Goal: Transaction & Acquisition: Purchase product/service

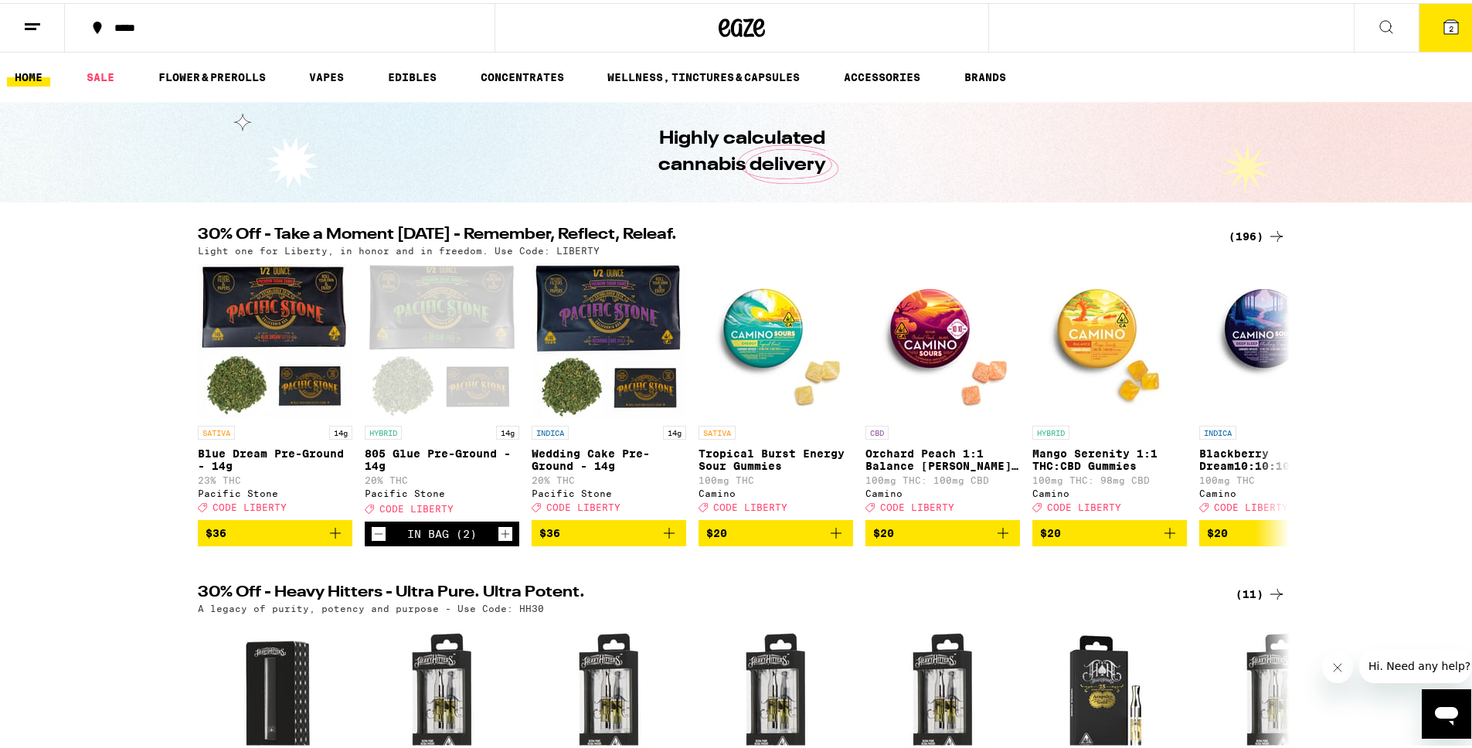
click at [1450, 24] on button "2" at bounding box center [1451, 25] width 65 height 48
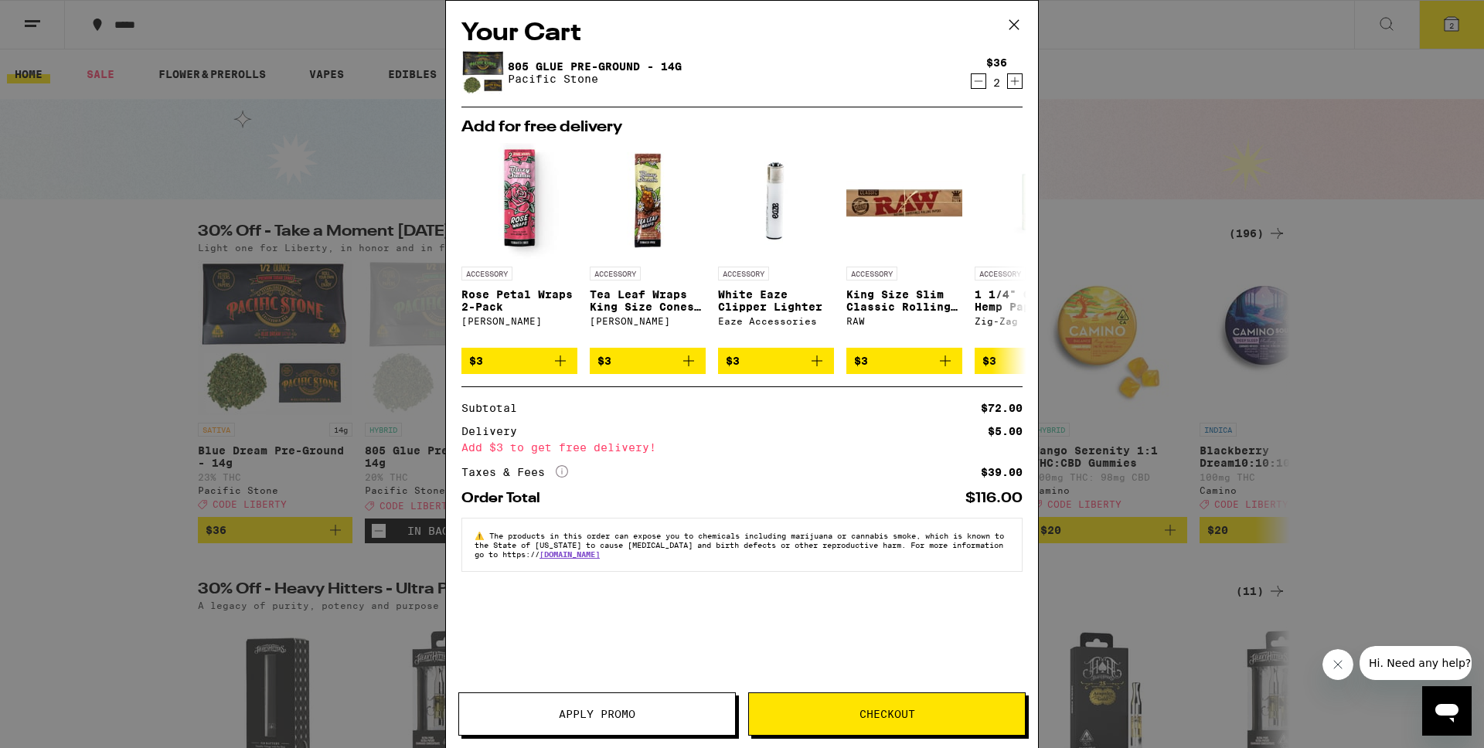
click at [1365, 281] on div "Your Cart 805 Glue Pre-Ground - 14g Pacific Stone $36 2 Add for free delivery A…" at bounding box center [742, 374] width 1484 height 748
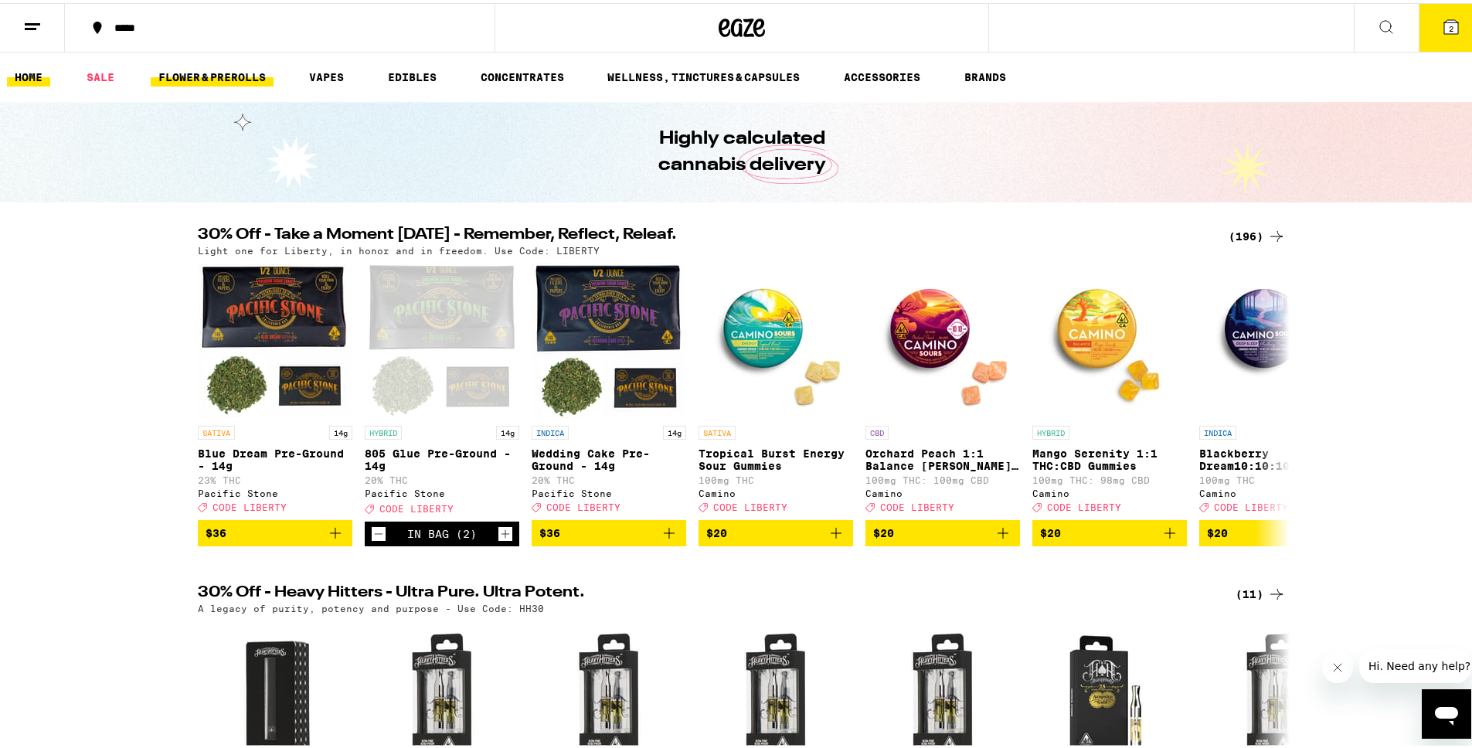
click at [204, 78] on link "FLOWER & PREROLLS" at bounding box center [212, 74] width 123 height 19
click at [186, 74] on link "FLOWER & PREROLLS" at bounding box center [212, 74] width 123 height 19
click at [184, 66] on link "FLOWER & PREROLLS" at bounding box center [212, 74] width 123 height 19
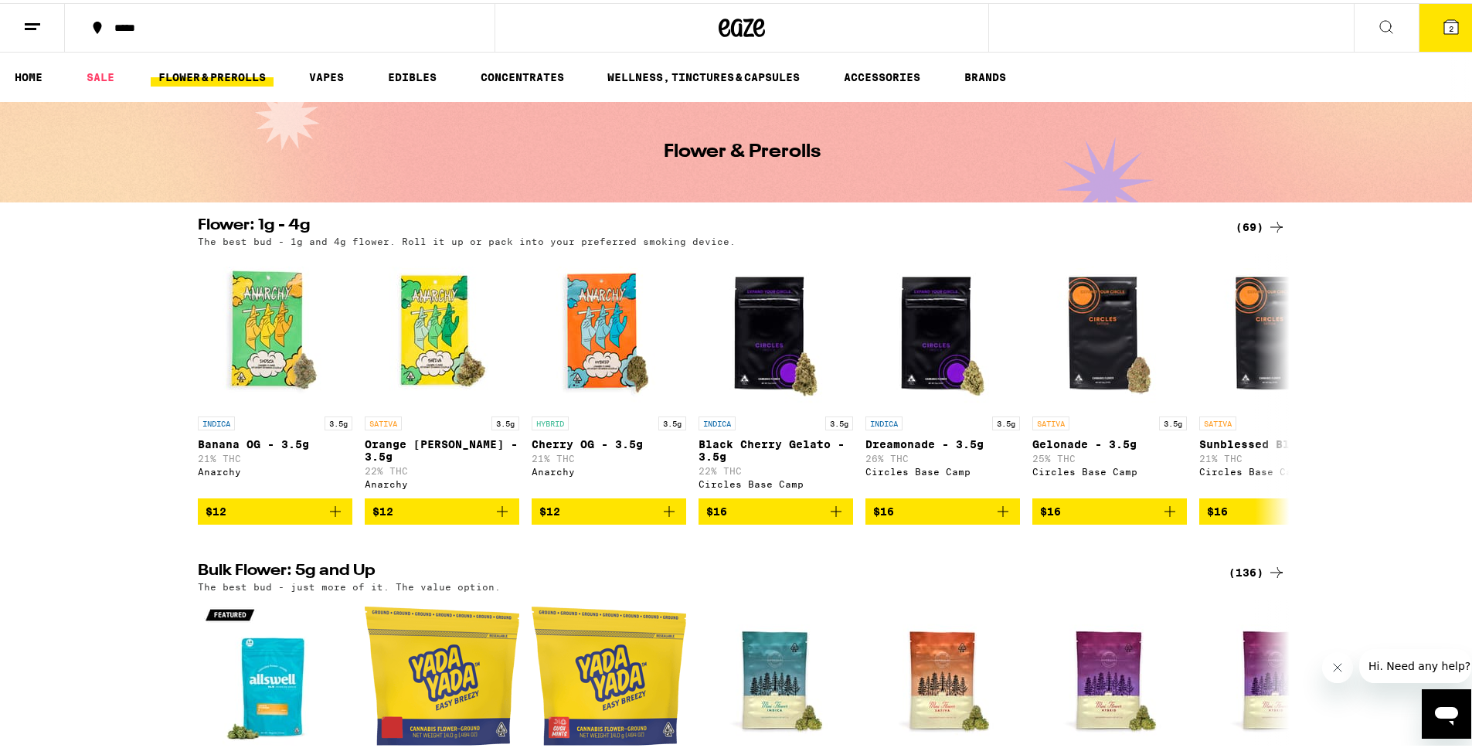
click at [1447, 26] on icon at bounding box center [1451, 24] width 14 height 14
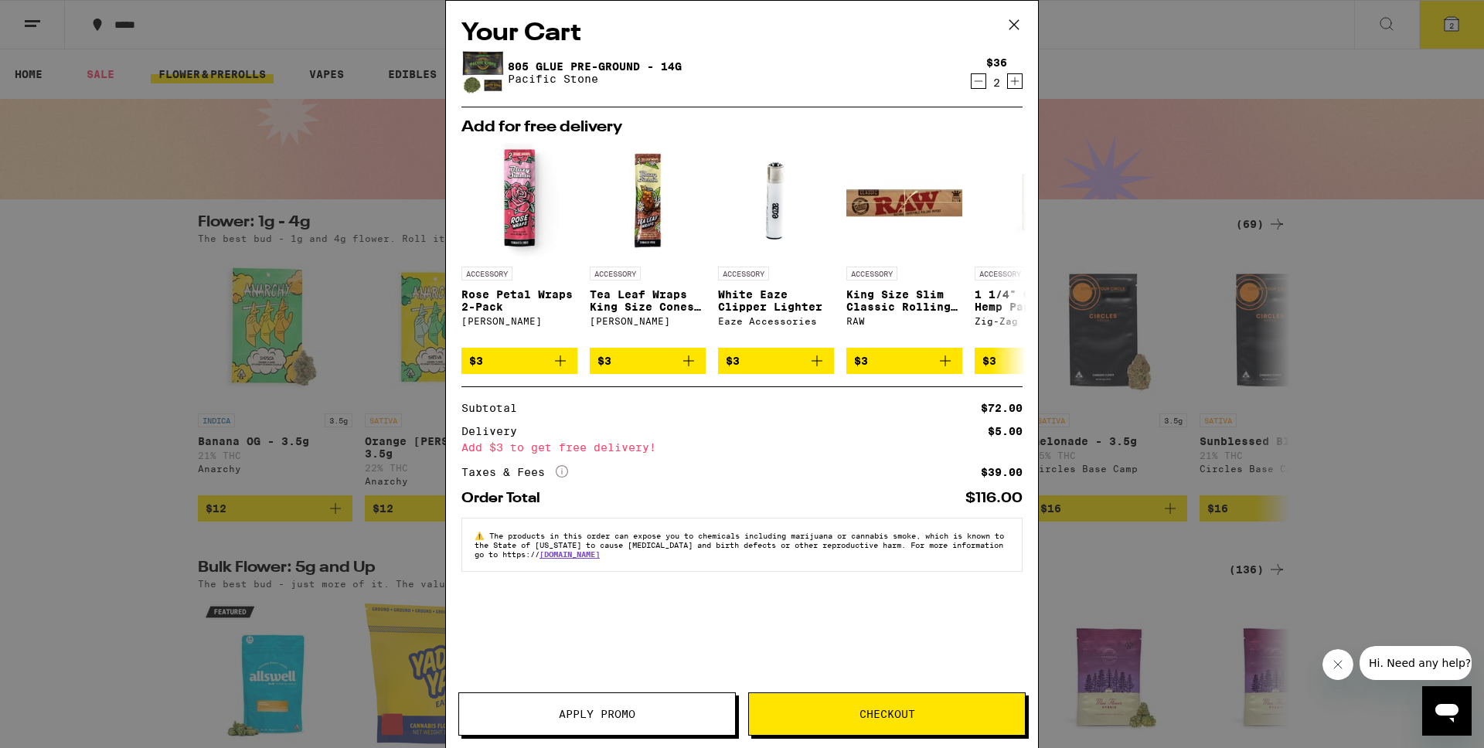
click at [542, 709] on span "Apply Promo" at bounding box center [597, 714] width 276 height 11
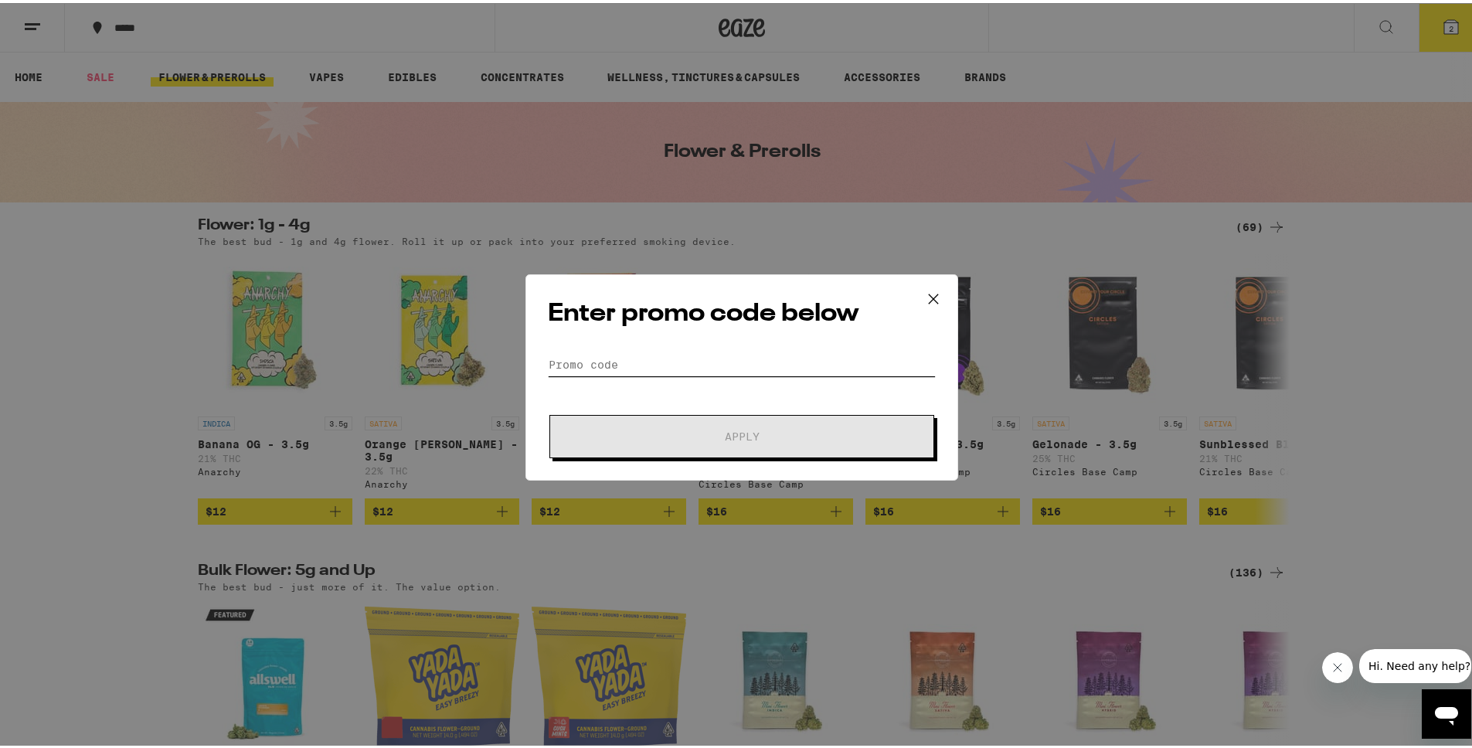
click at [668, 359] on input "Promo Code" at bounding box center [742, 361] width 388 height 23
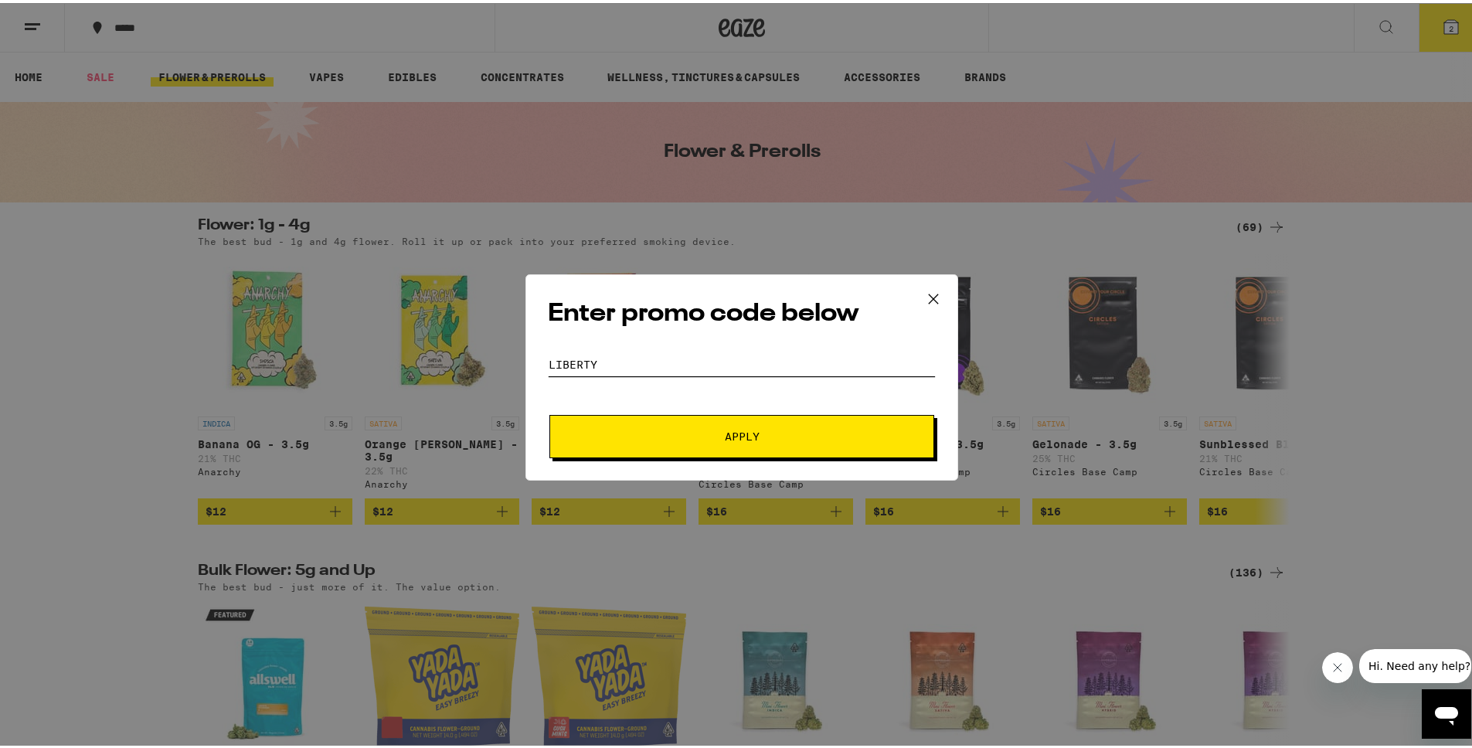
type input "liberty"
click at [645, 423] on button "Apply" at bounding box center [741, 433] width 385 height 43
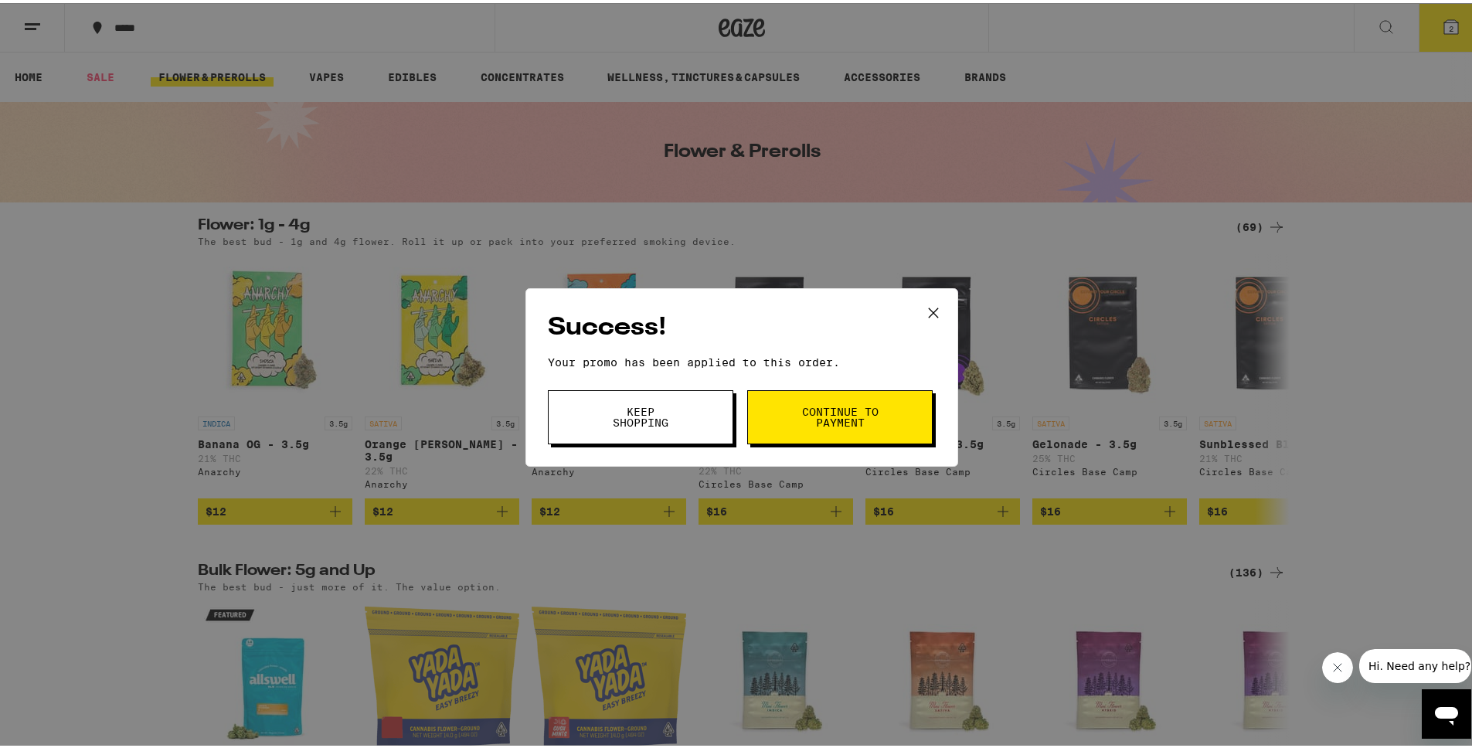
click at [811, 430] on button "Continue to payment" at bounding box center [839, 414] width 185 height 54
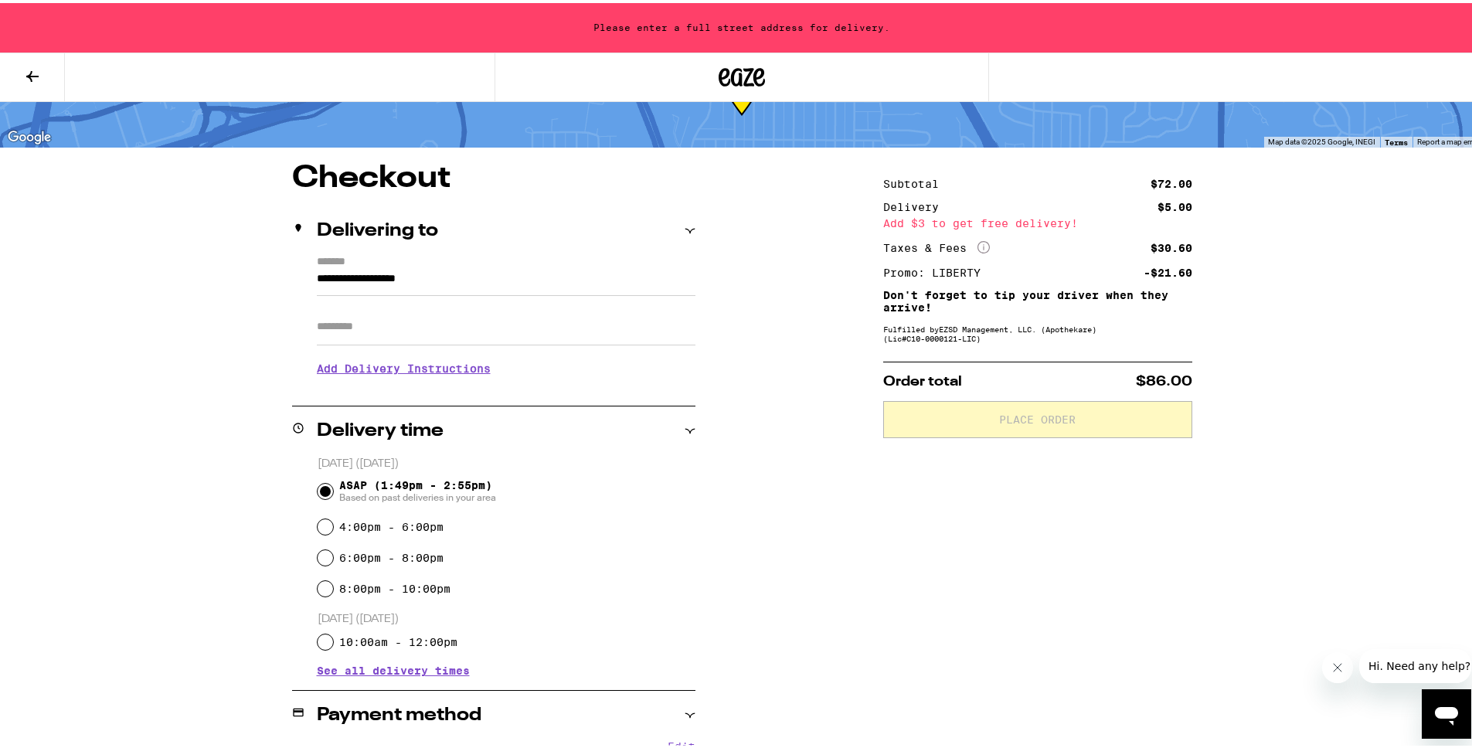
scroll to position [89, 0]
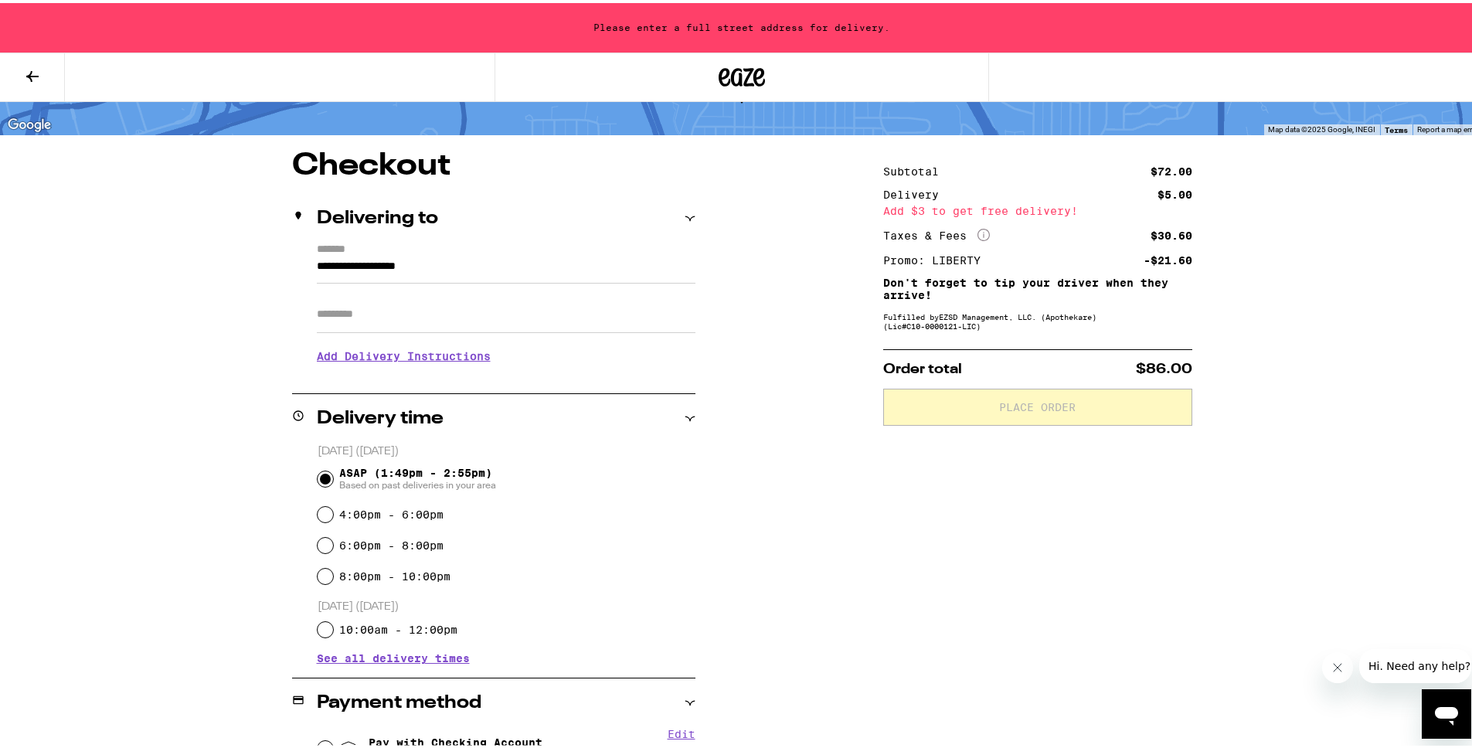
click at [359, 329] on input "Apt/Suite" at bounding box center [506, 311] width 379 height 37
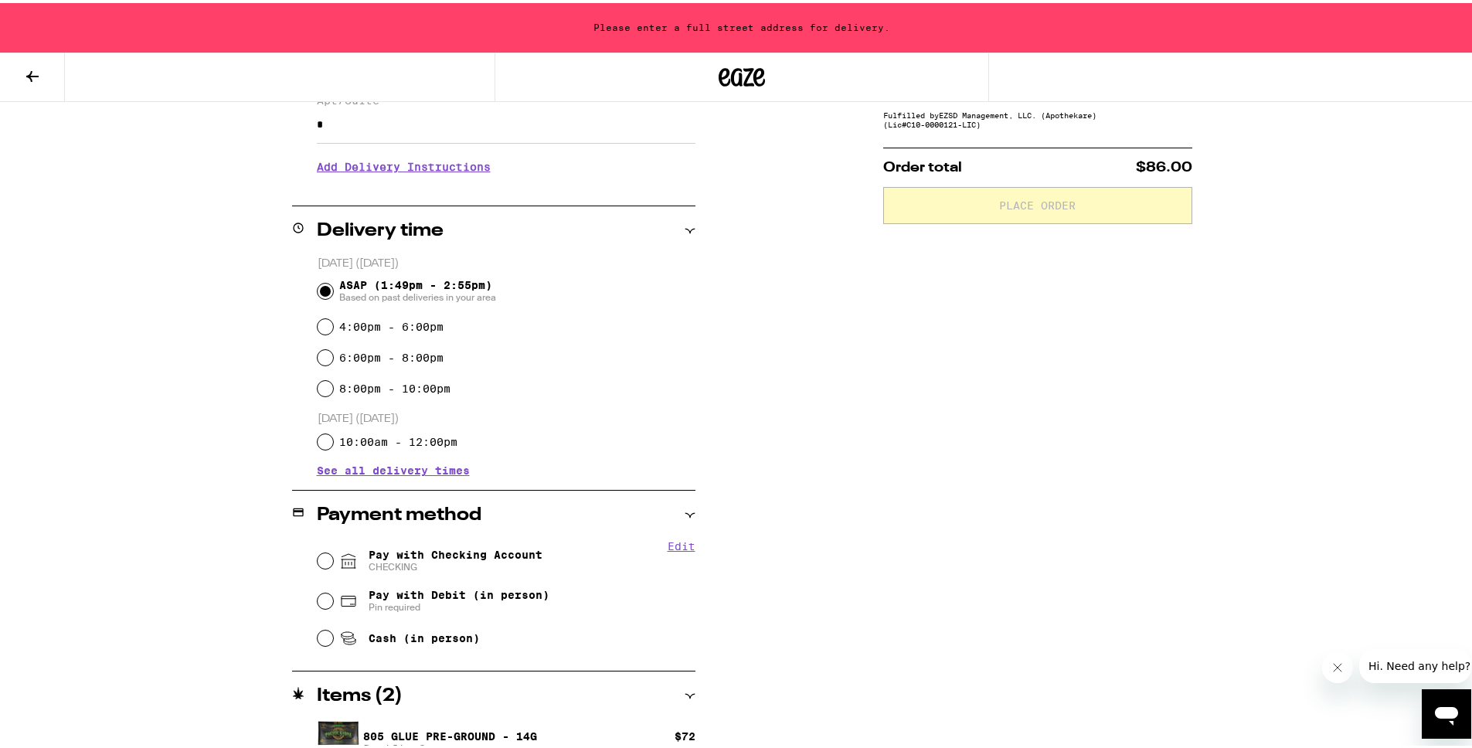
scroll to position [291, 0]
type input "*"
click at [318, 597] on input "Pay with Debit (in person) Pin required" at bounding box center [325, 597] width 15 height 15
radio input "true"
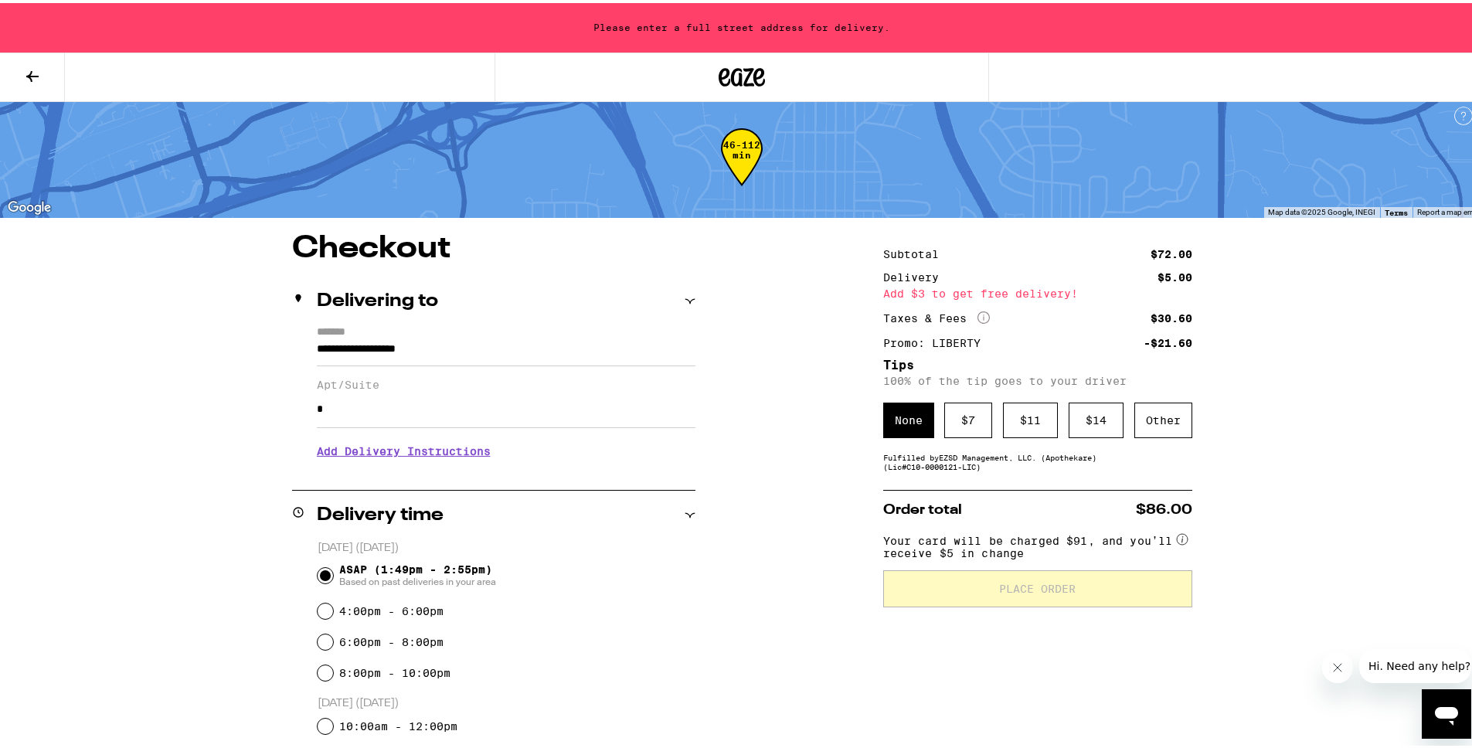
scroll to position [0, 0]
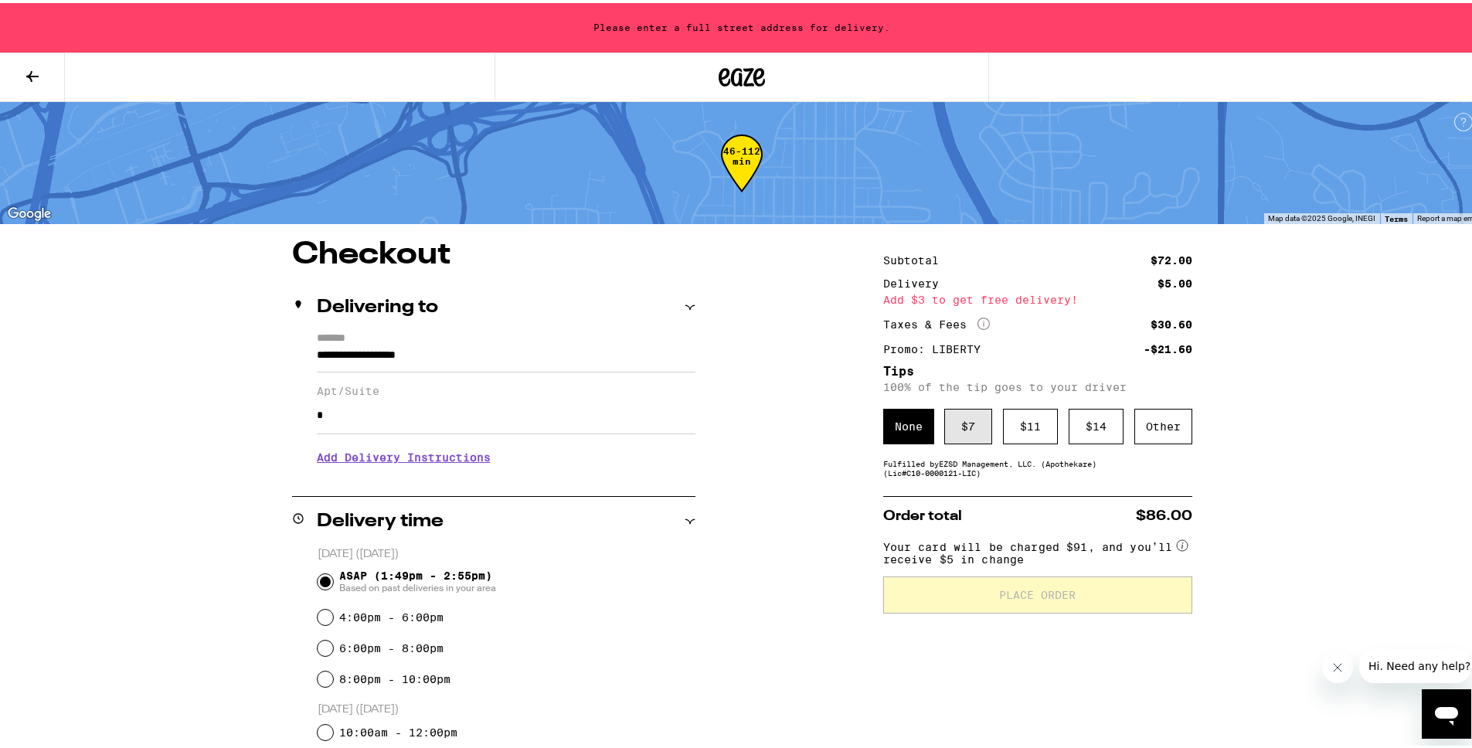
click at [952, 422] on div "$ 7" at bounding box center [968, 424] width 48 height 36
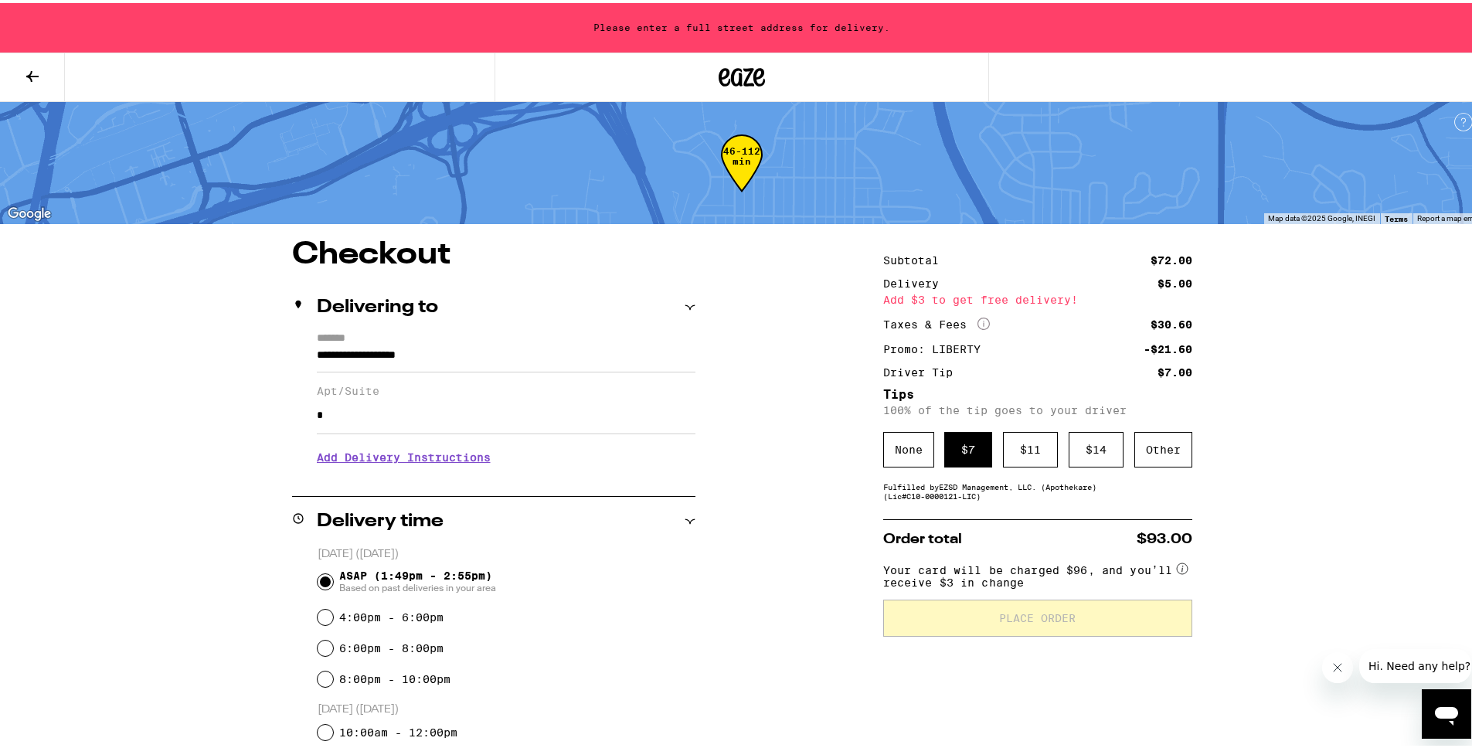
click at [468, 426] on input "*" at bounding box center [506, 412] width 379 height 37
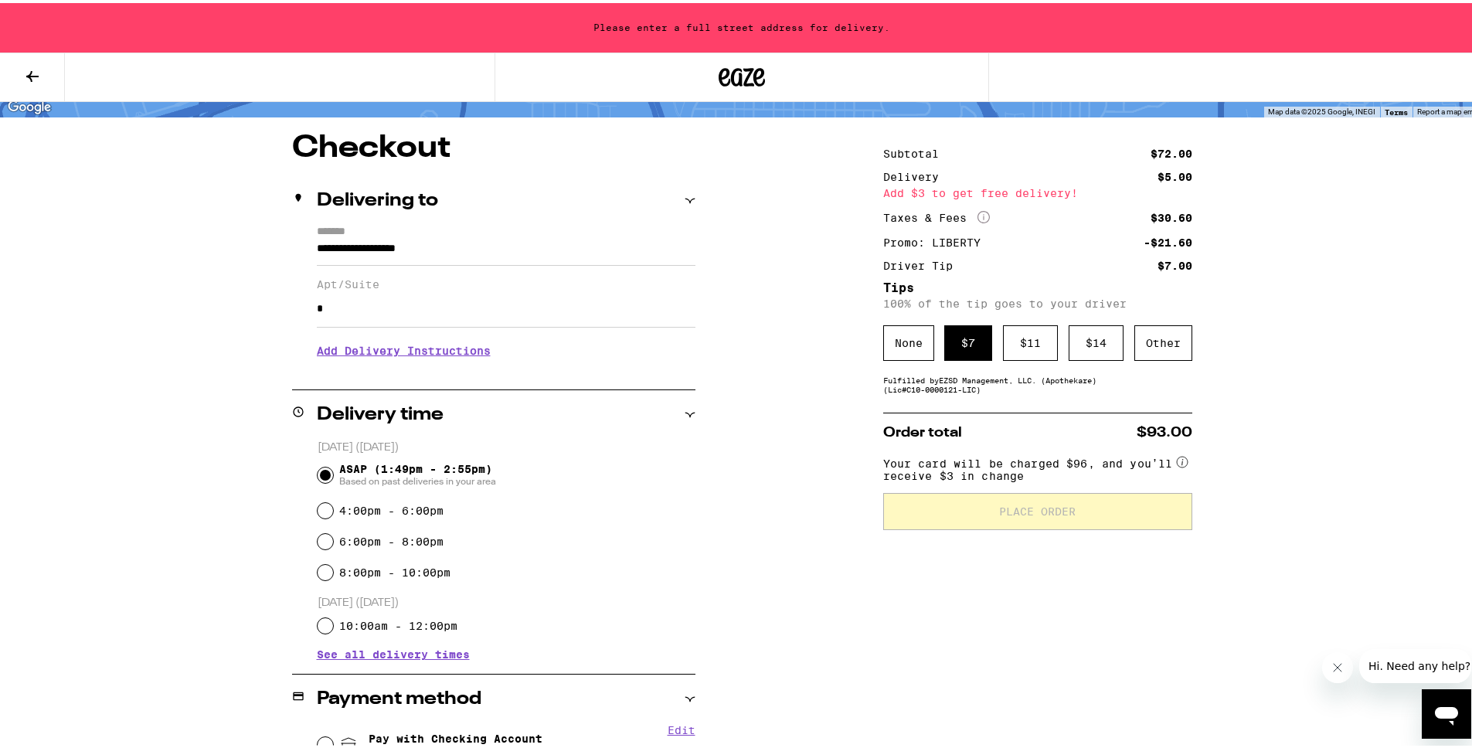
scroll to position [116, 0]
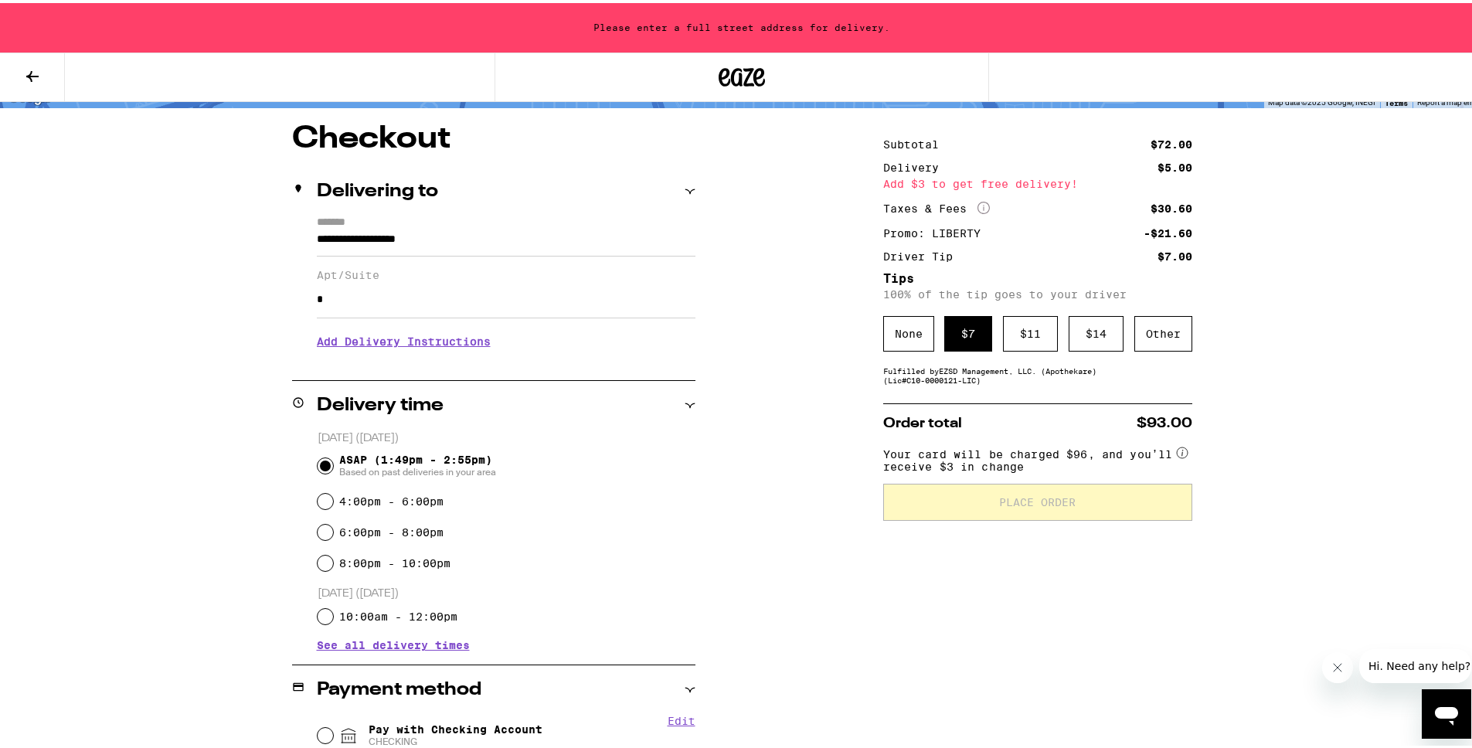
click at [410, 460] on span "ASAP (1:49pm - 2:55pm) Based on past deliveries in your area" at bounding box center [417, 463] width 157 height 25
click at [333, 460] on input "ASAP (1:49pm - 2:55pm) Based on past deliveries in your area" at bounding box center [325, 462] width 15 height 15
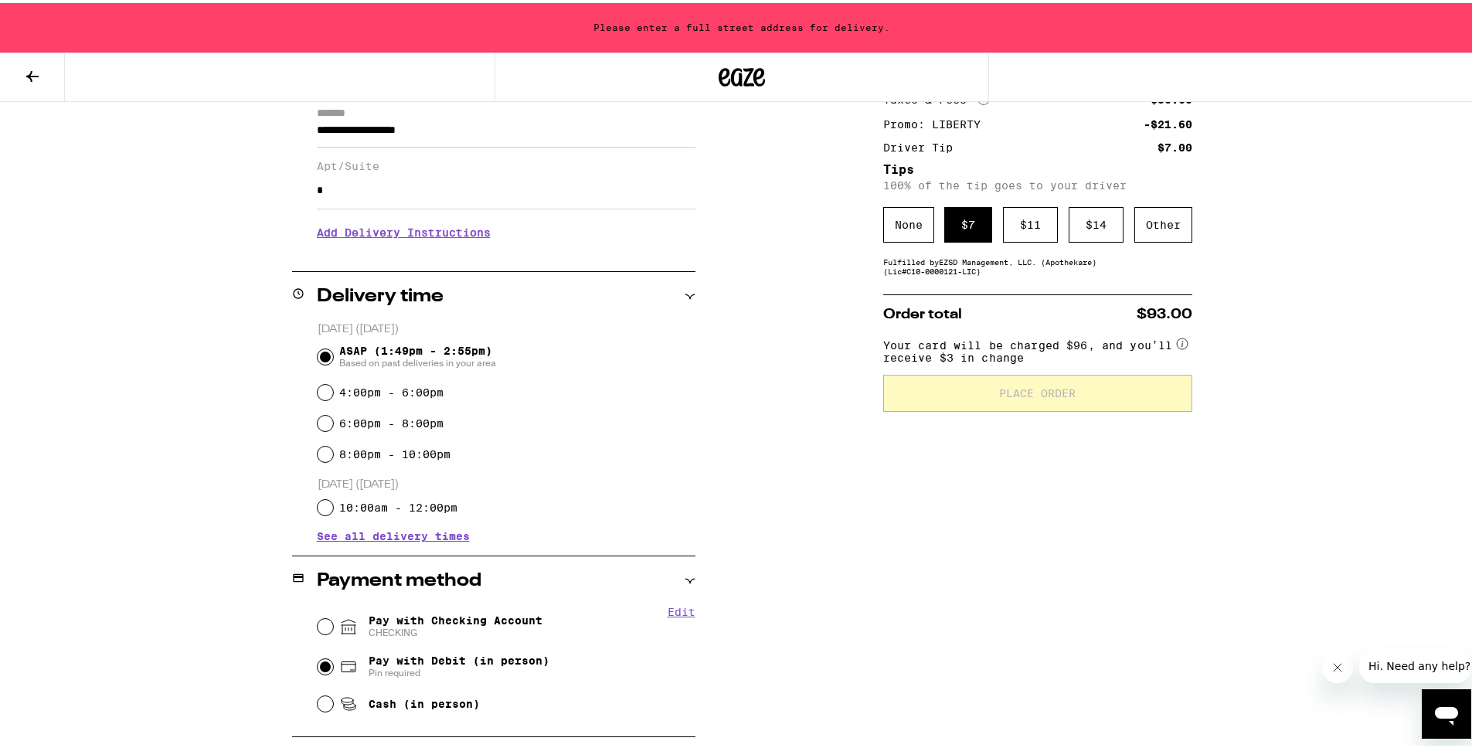
scroll to position [317, 0]
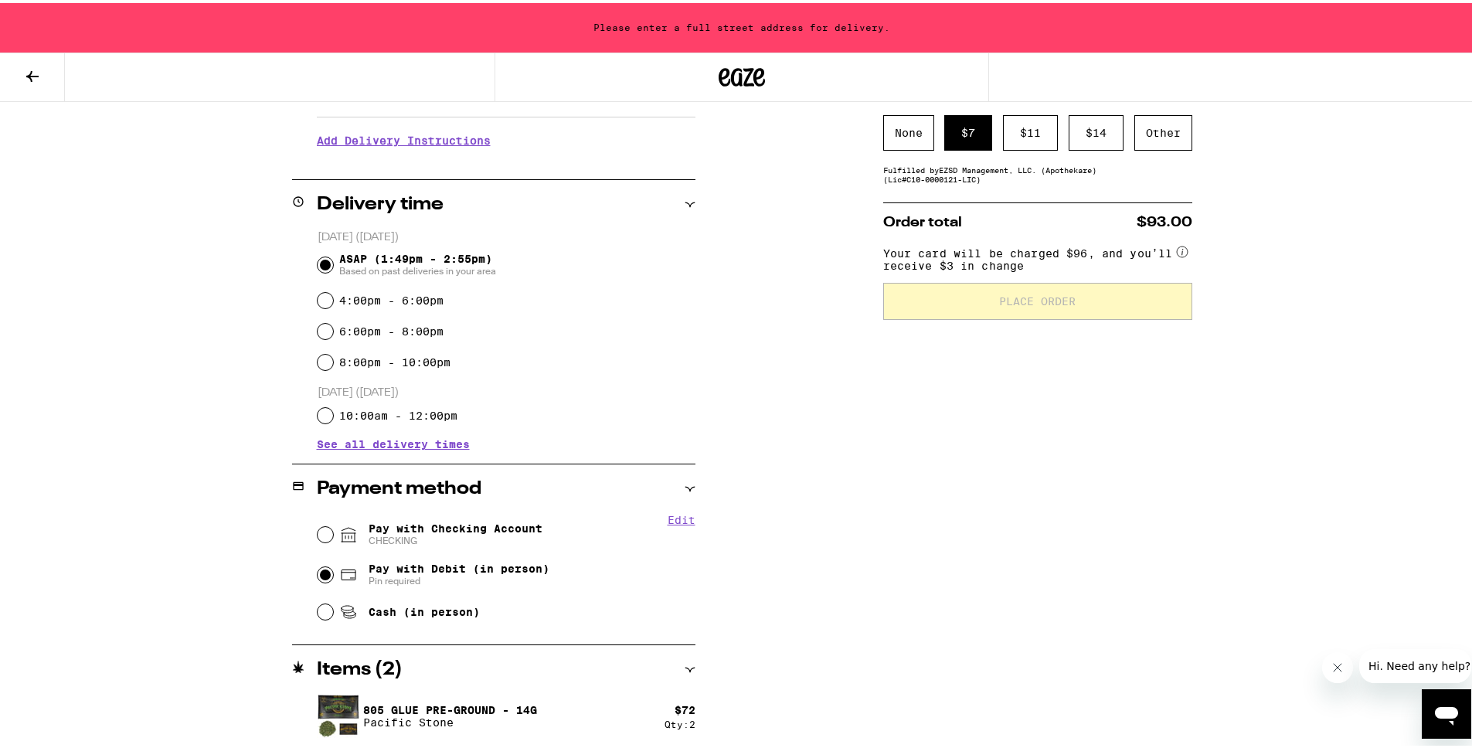
click at [398, 572] on span "Pay with Debit (in person)" at bounding box center [459, 565] width 181 height 12
click at [333, 572] on input "Pay with Debit (in person) Pin required" at bounding box center [325, 571] width 15 height 15
click at [686, 669] on icon at bounding box center [690, 666] width 11 height 11
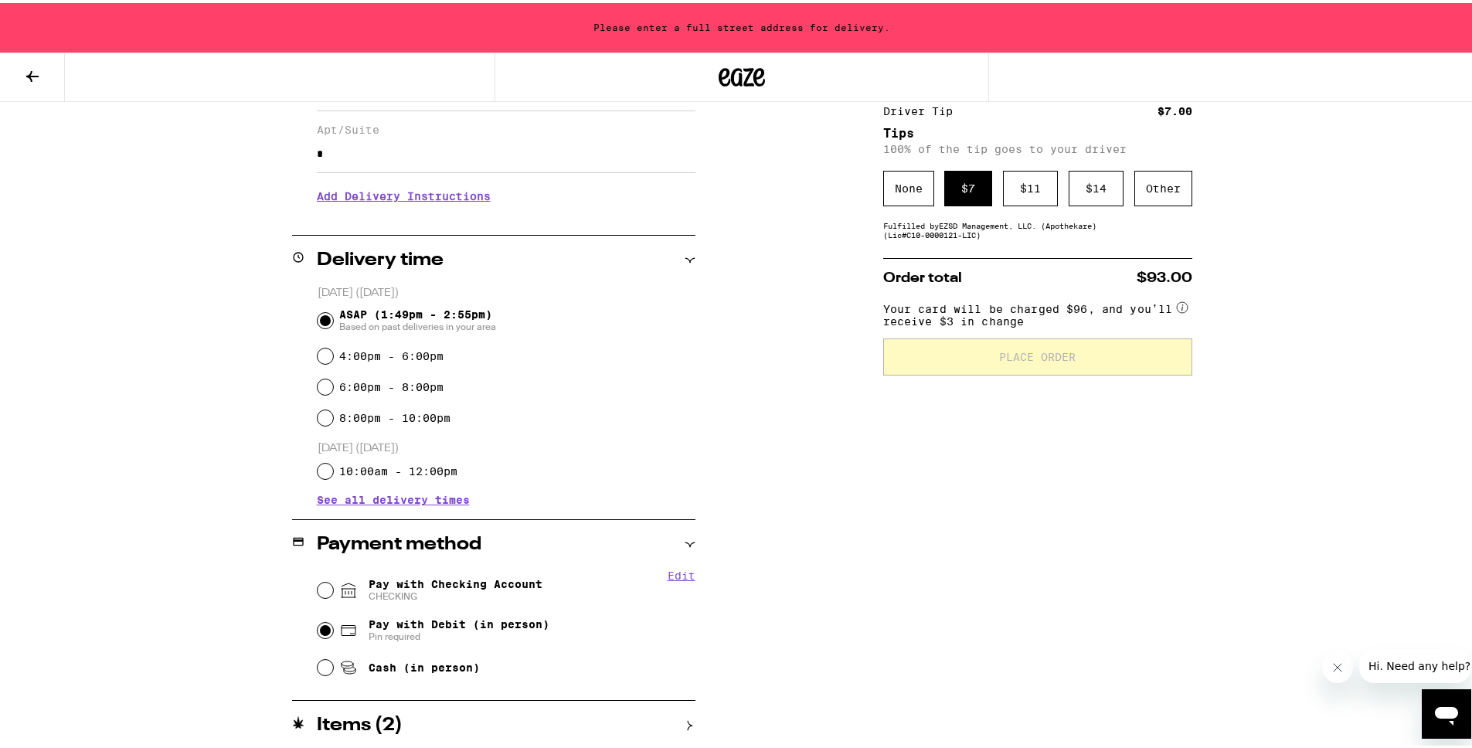
scroll to position [261, 0]
click at [685, 724] on icon at bounding box center [690, 722] width 11 height 11
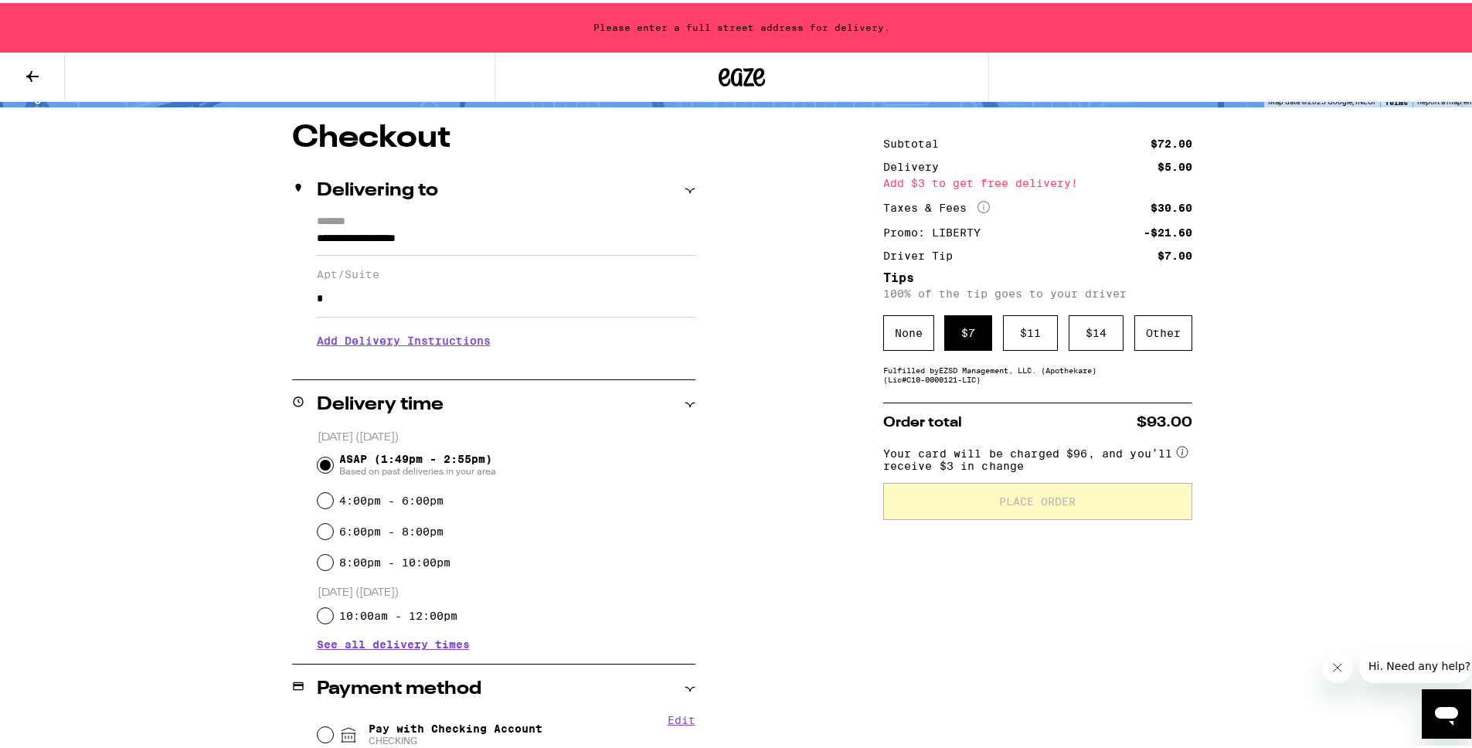
scroll to position [0, 0]
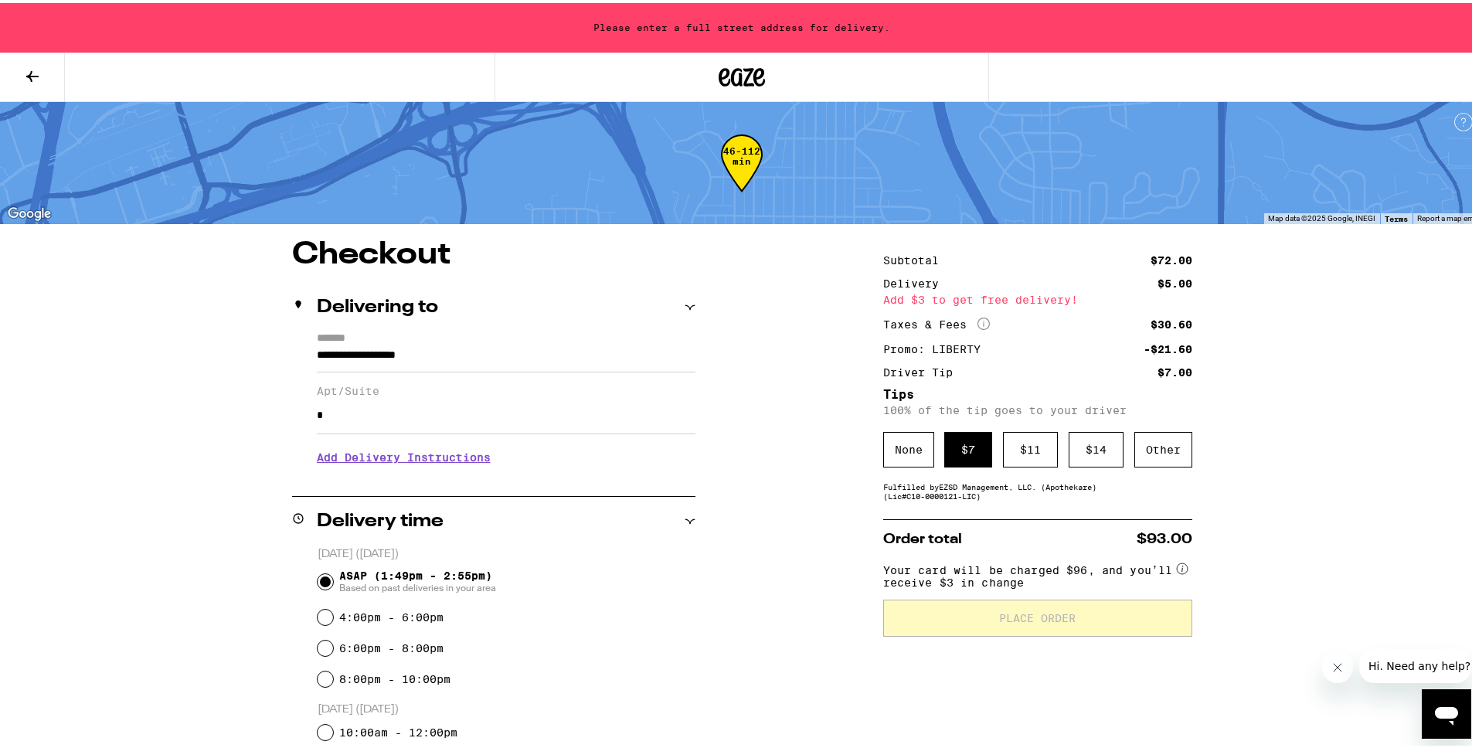
click at [959, 440] on div "$ 7" at bounding box center [968, 447] width 48 height 36
click at [492, 359] on input "**********" at bounding box center [506, 356] width 379 height 26
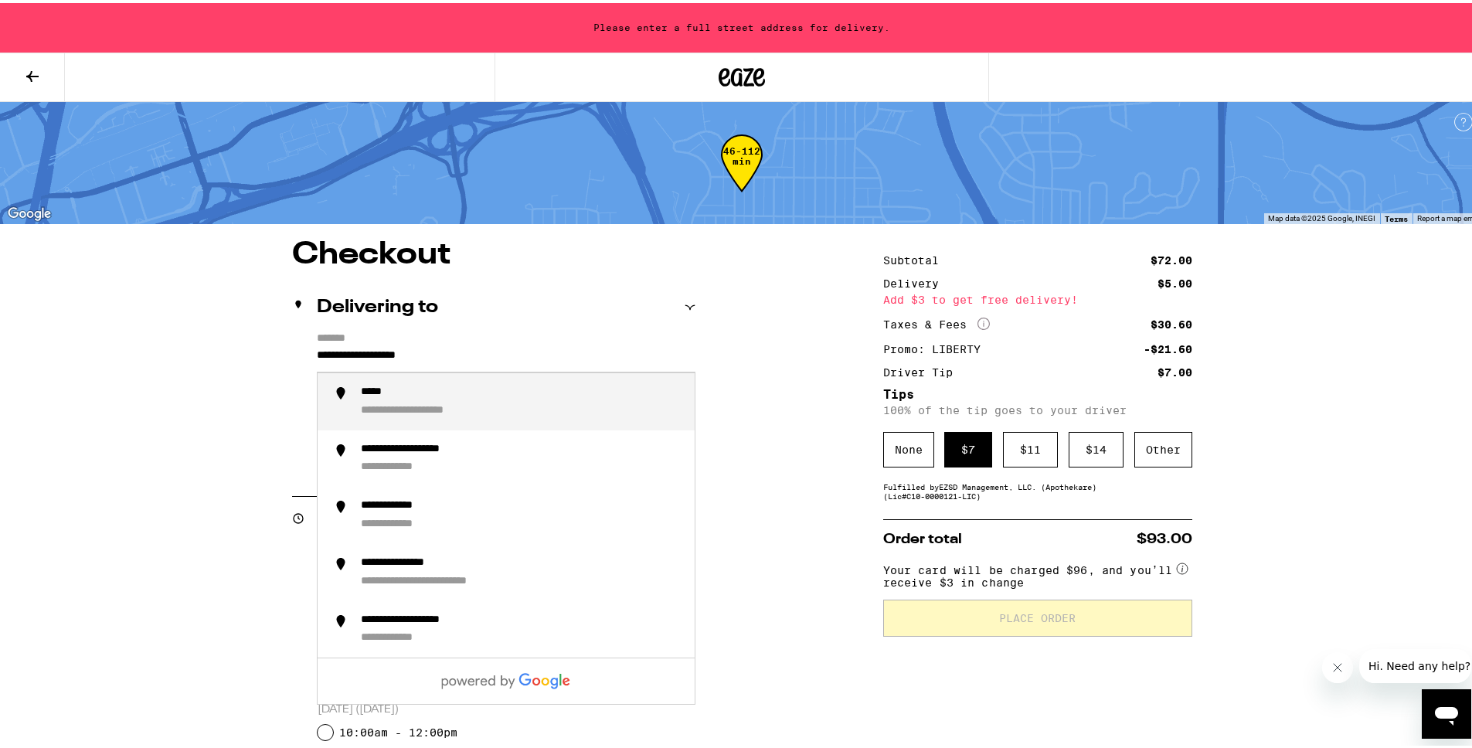
click at [492, 359] on input "**********" at bounding box center [506, 356] width 379 height 26
click at [425, 389] on div "**********" at bounding box center [417, 390] width 112 height 14
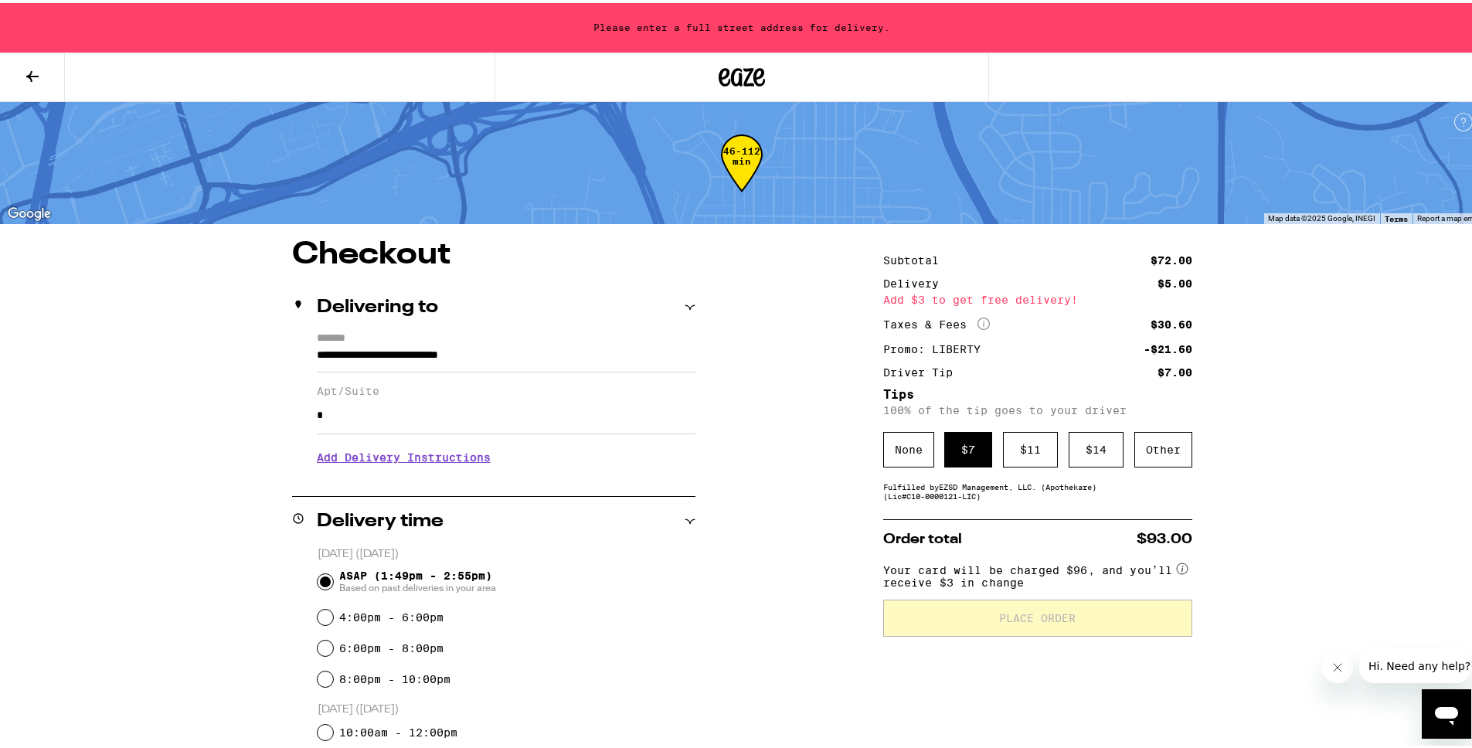
type input "**********"
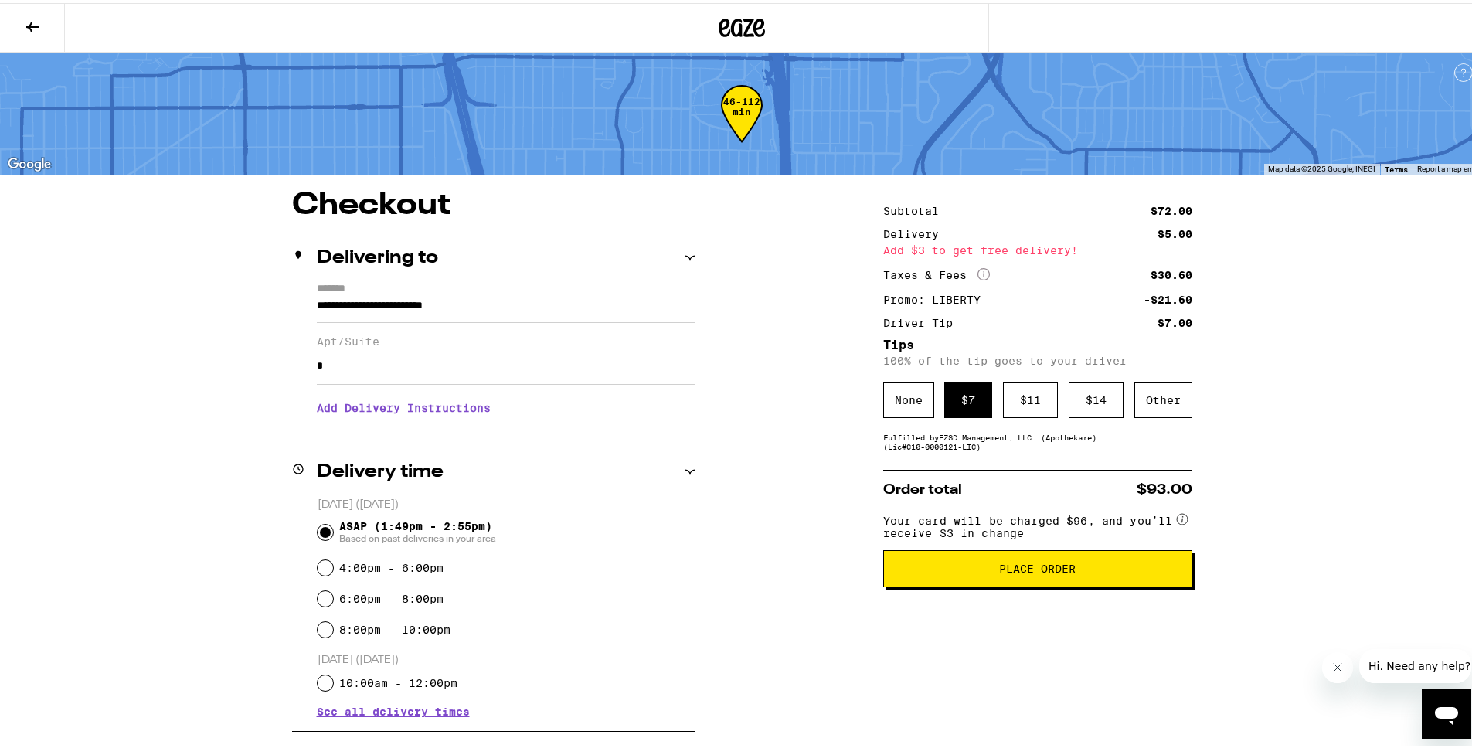
click at [1063, 571] on span "Place Order" at bounding box center [1037, 565] width 77 height 11
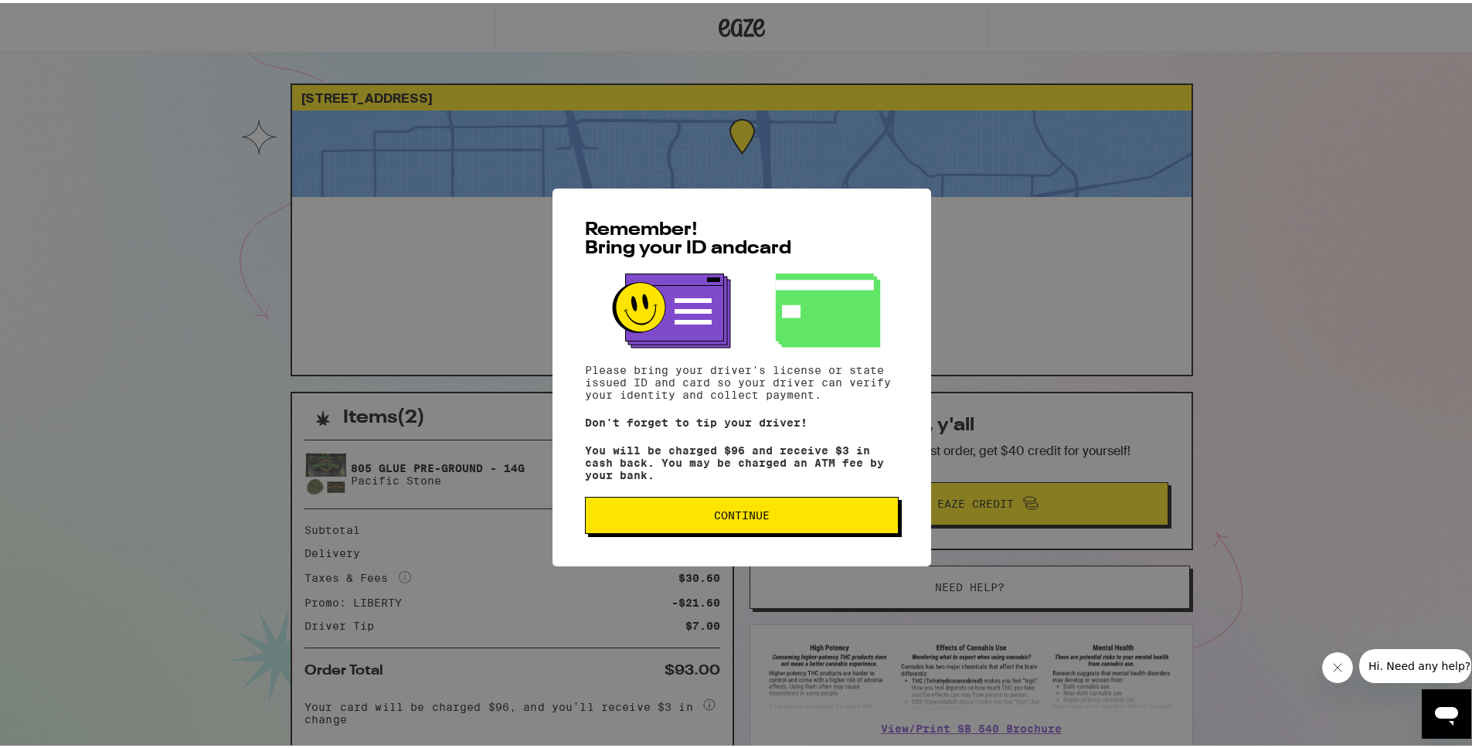
click at [726, 518] on span "Continue" at bounding box center [742, 512] width 56 height 11
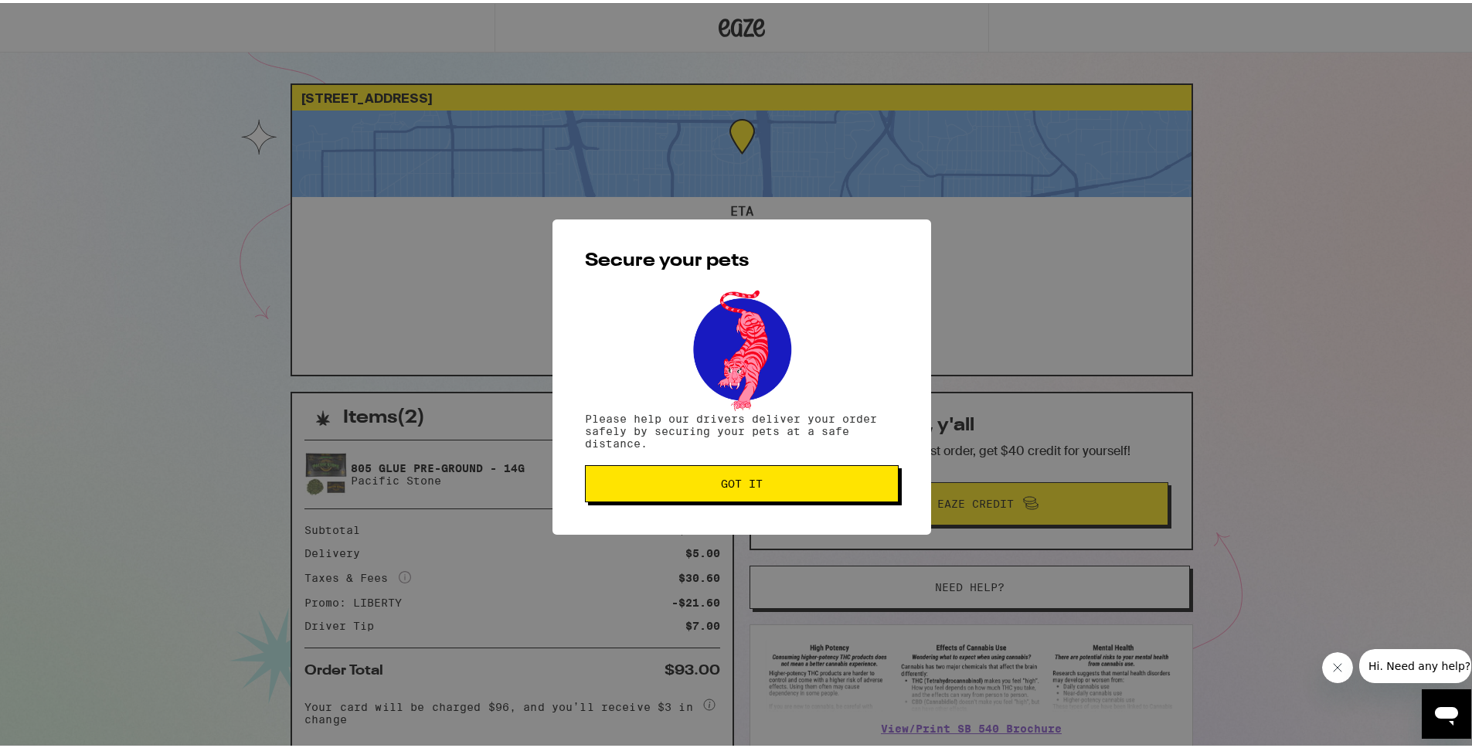
click at [770, 479] on span "Got it" at bounding box center [741, 480] width 287 height 11
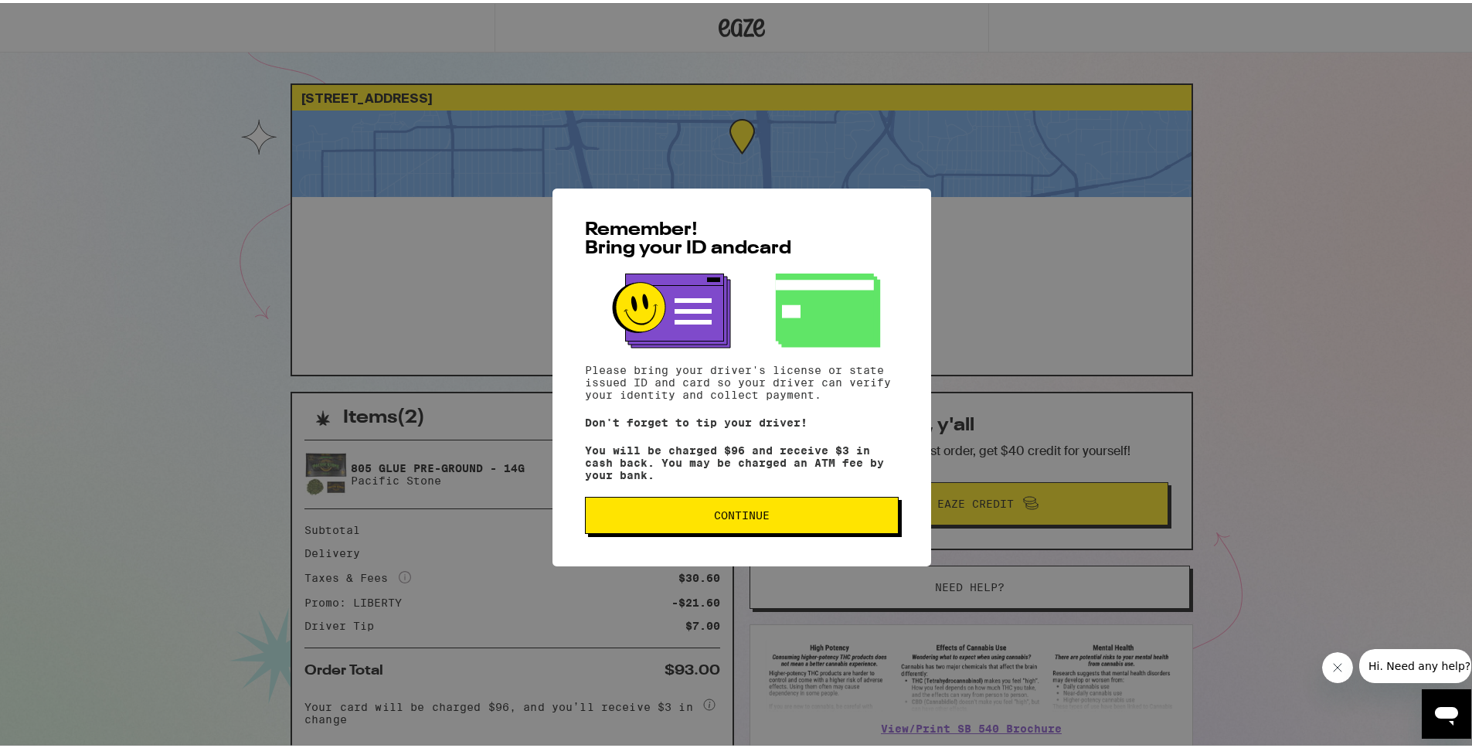
click at [828, 525] on button "Continue" at bounding box center [742, 512] width 314 height 37
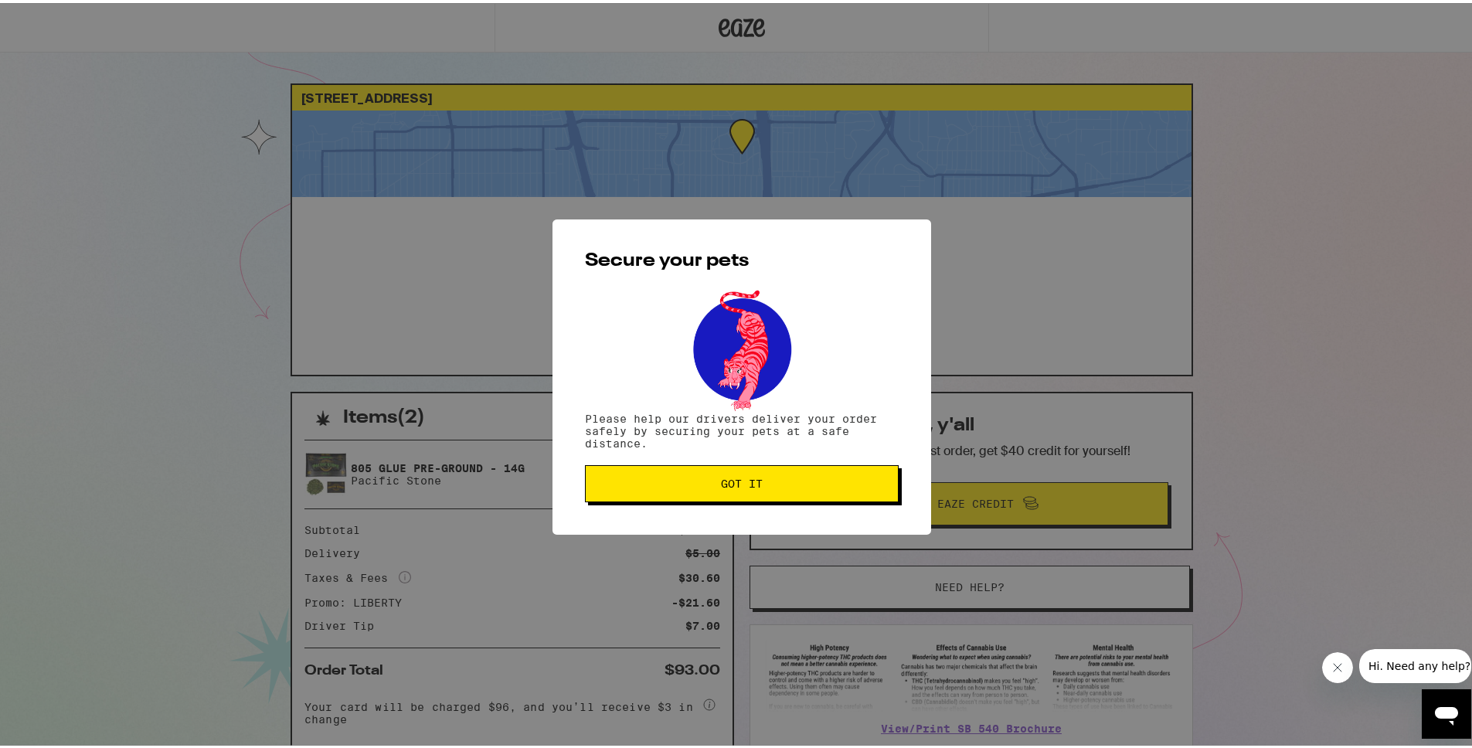
click at [811, 486] on span "Got it" at bounding box center [741, 480] width 287 height 11
